Goal: Navigation & Orientation: Find specific page/section

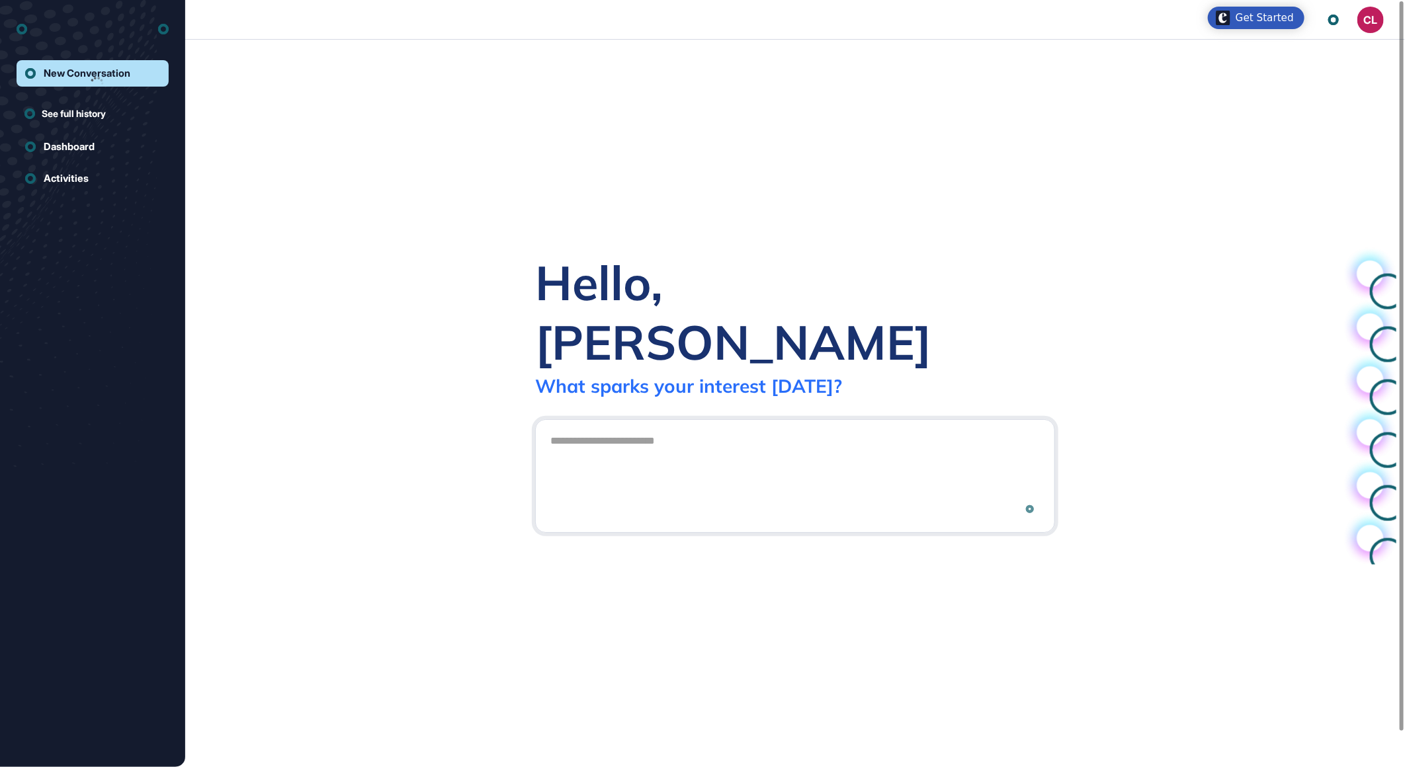
scroll to position [1, 1]
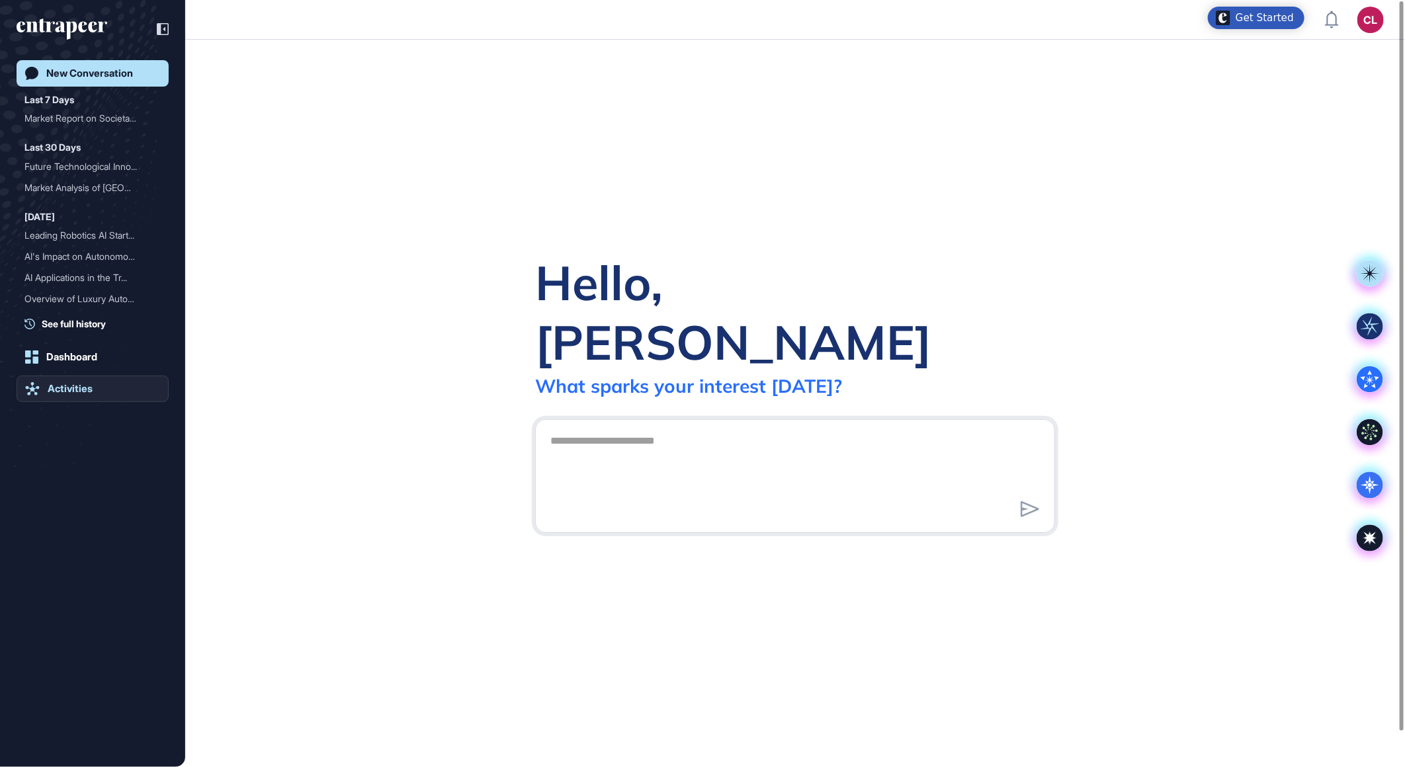
click at [71, 392] on div "Activities" at bounding box center [70, 389] width 45 height 12
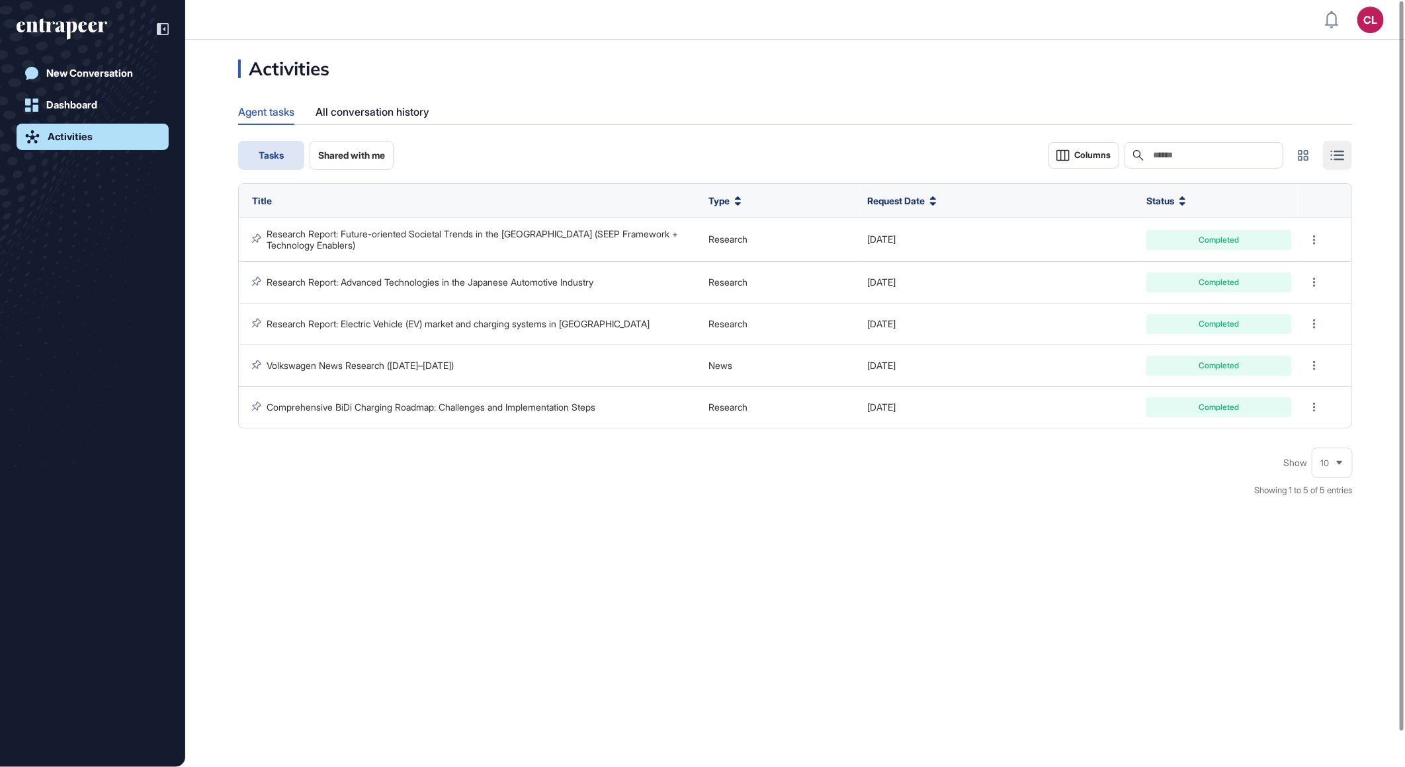
click at [373, 140] on div "Activities Agent tasks All conversation history Tasks Shared with me Columns Se…" at bounding box center [795, 285] width 1220 height 451
click at [368, 150] on span "Shared with me" at bounding box center [351, 155] width 67 height 11
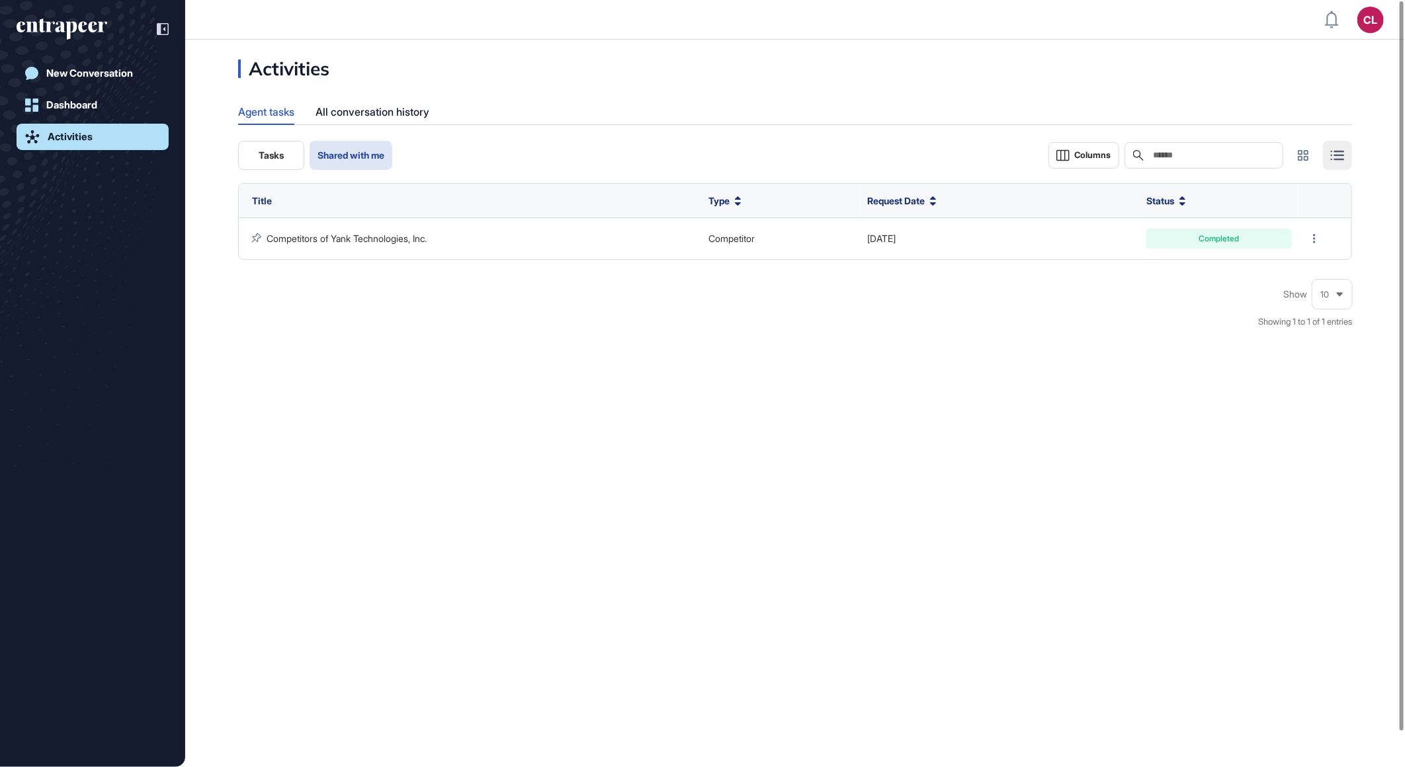
click at [281, 161] on button "Tasks" at bounding box center [271, 155] width 66 height 29
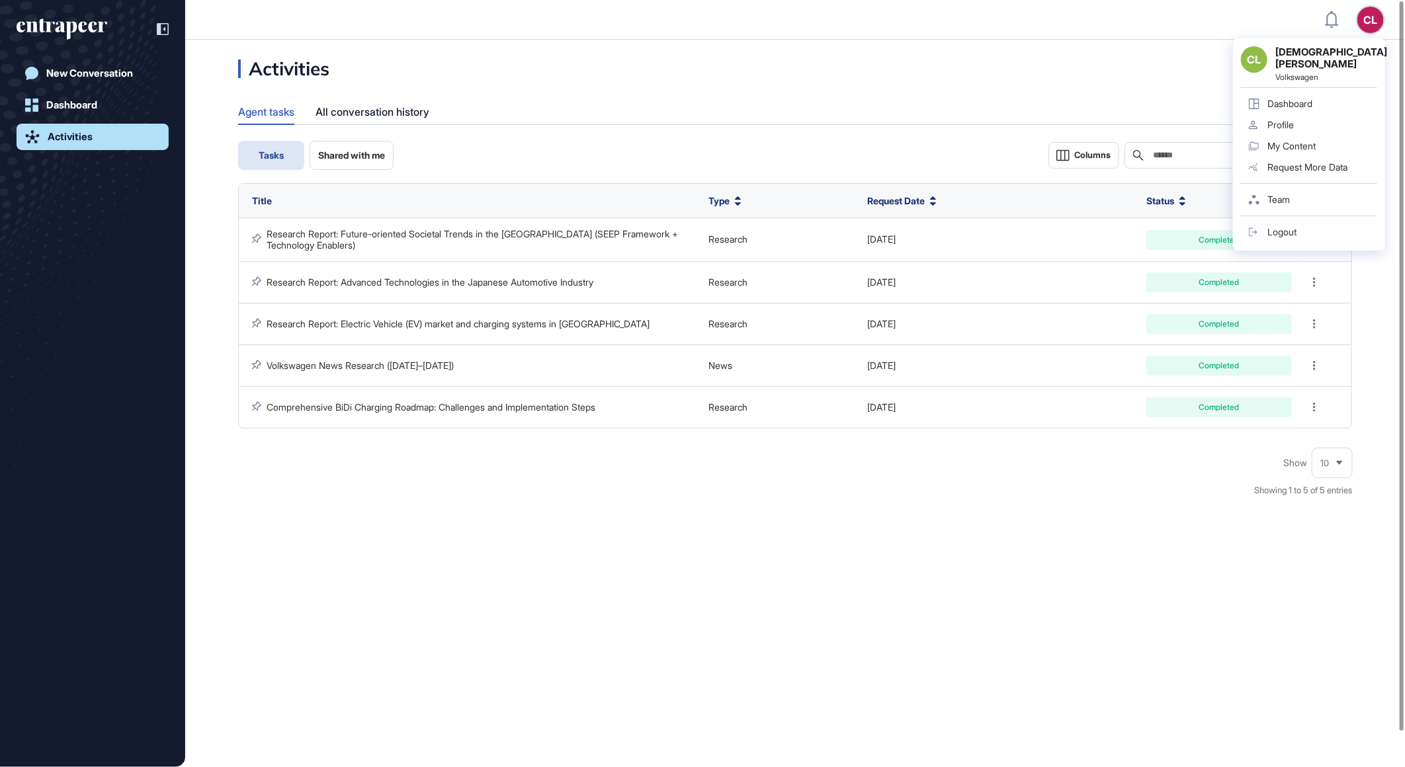
click at [1287, 141] on div "My Content" at bounding box center [1291, 146] width 48 height 11
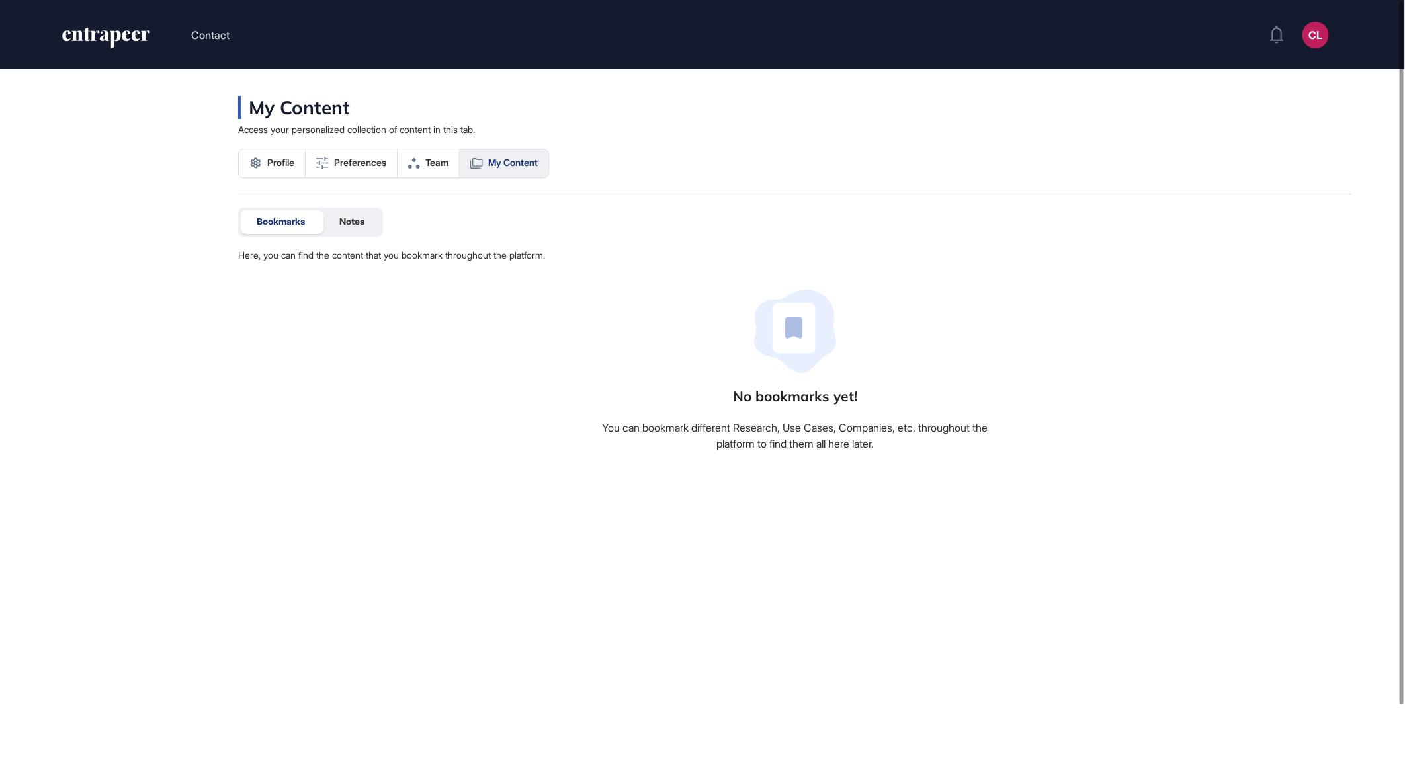
click at [354, 235] on div "Bookmarks Notes" at bounding box center [310, 222] width 145 height 29
click at [357, 226] on span "Notes" at bounding box center [351, 221] width 25 height 11
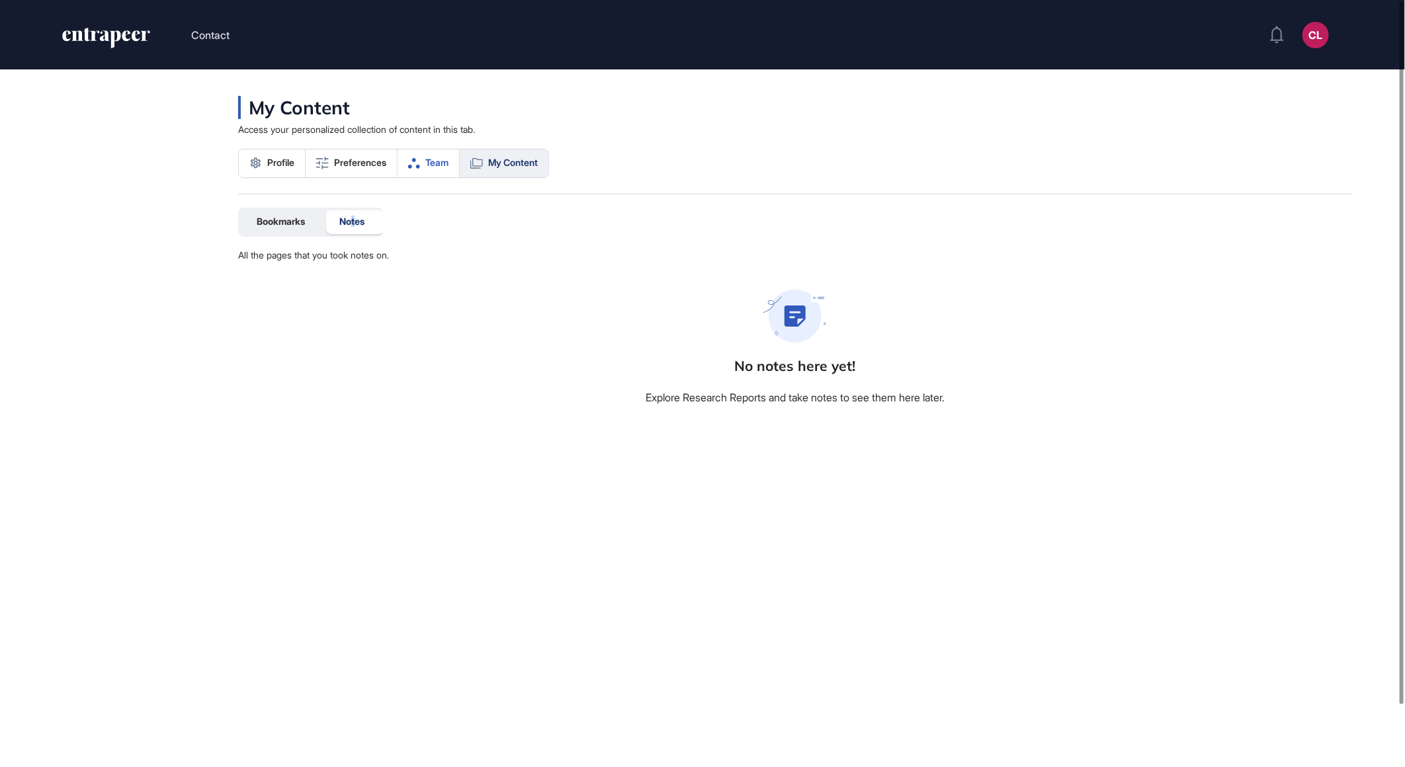
click at [419, 172] on link "Team" at bounding box center [429, 164] width 62 height 28
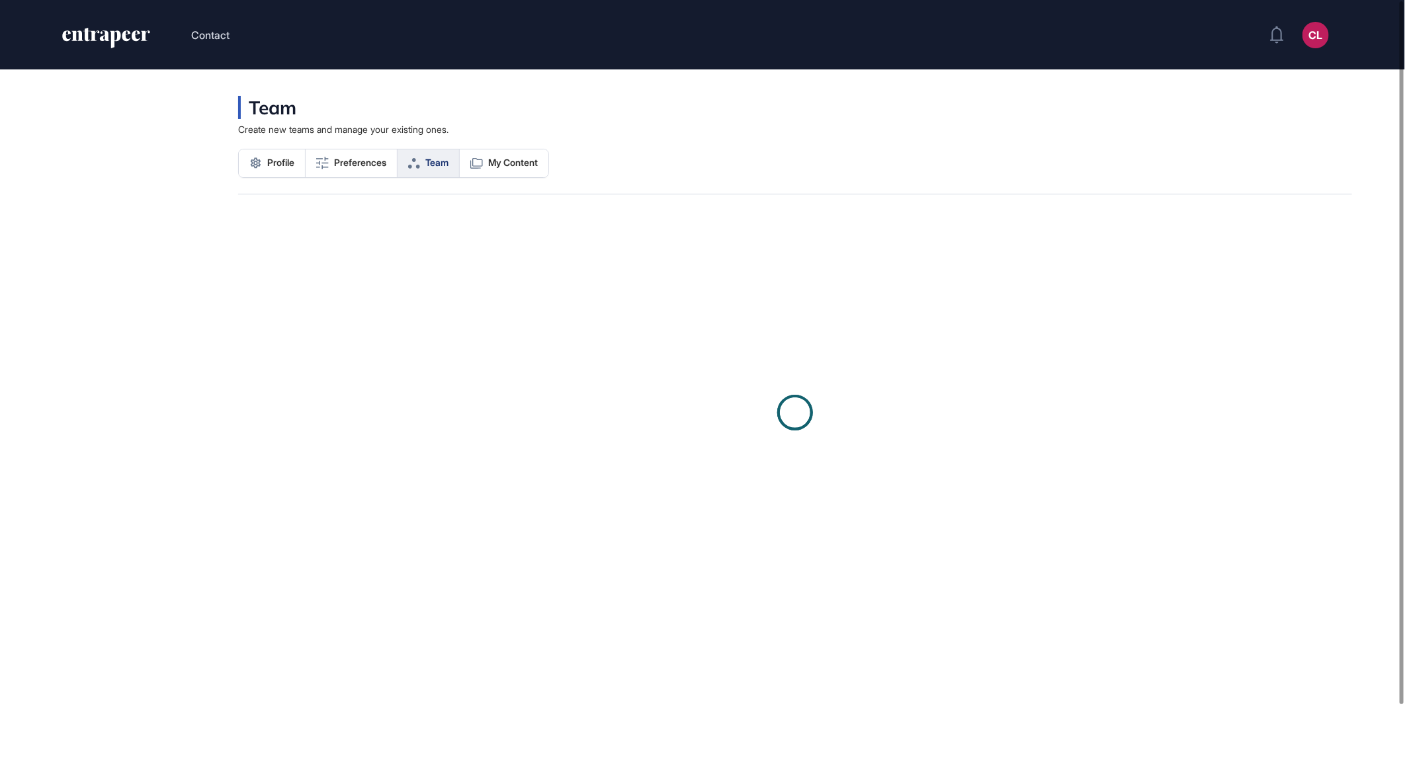
click at [427, 168] on link "Team" at bounding box center [429, 164] width 62 height 28
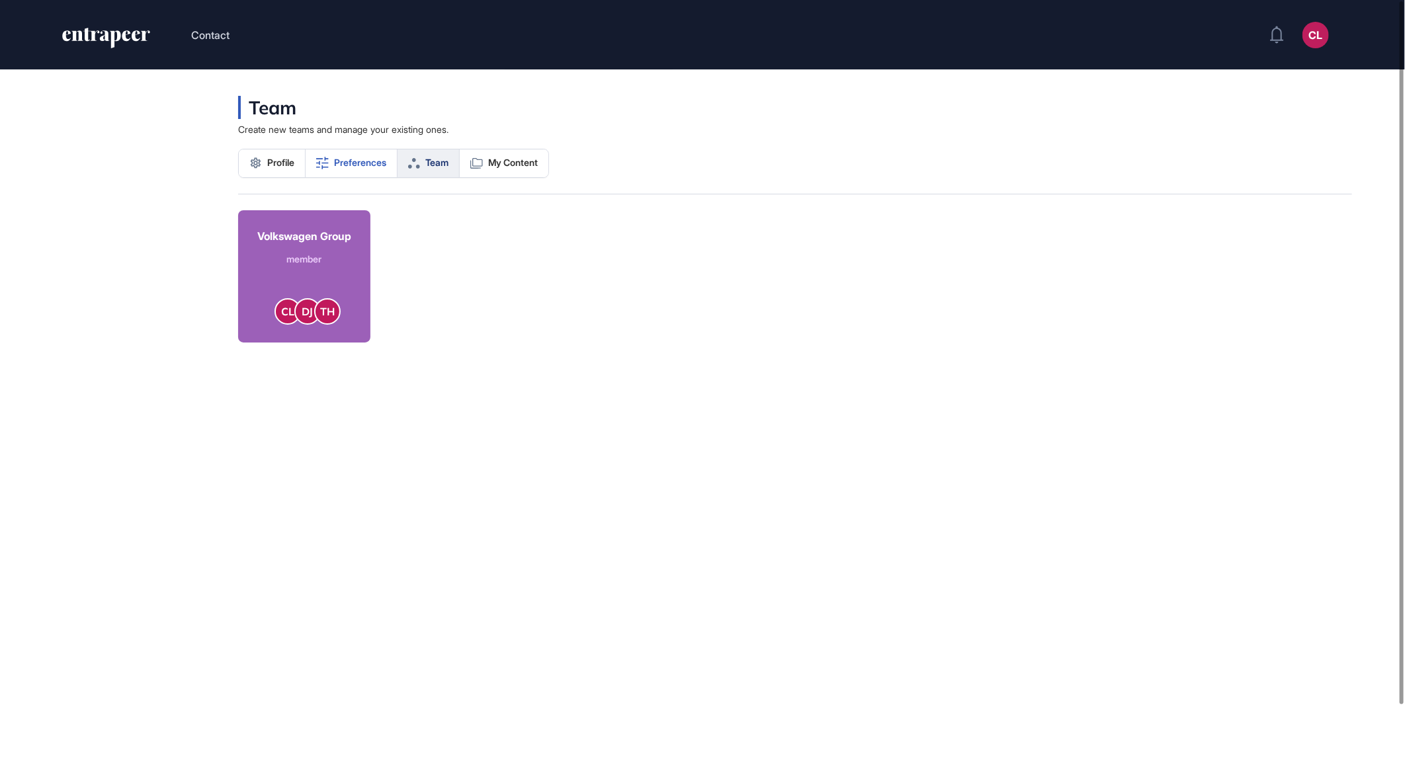
click at [377, 169] on link "Preferences" at bounding box center [352, 164] width 92 height 28
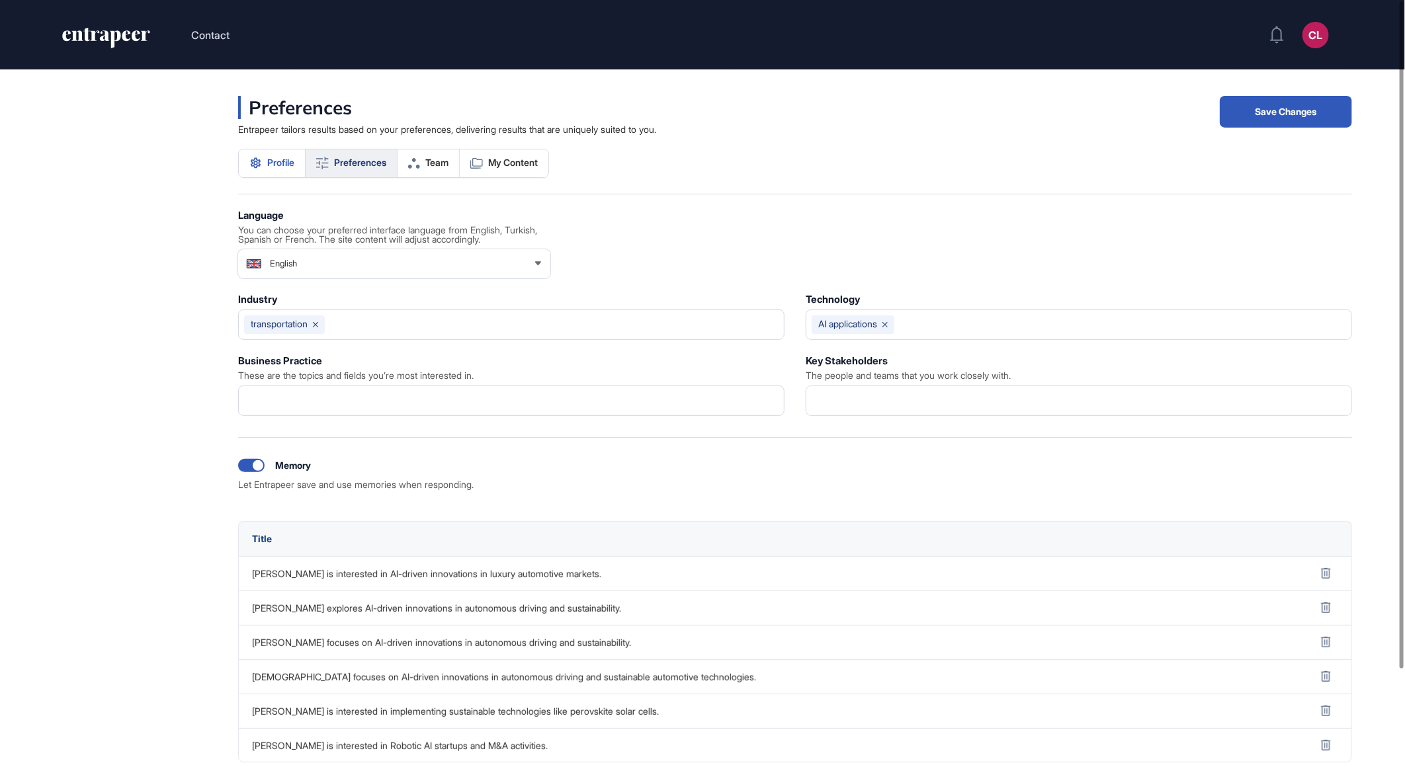
click at [282, 170] on link "Profile" at bounding box center [272, 164] width 67 height 28
